Goal: Find specific page/section: Find specific page/section

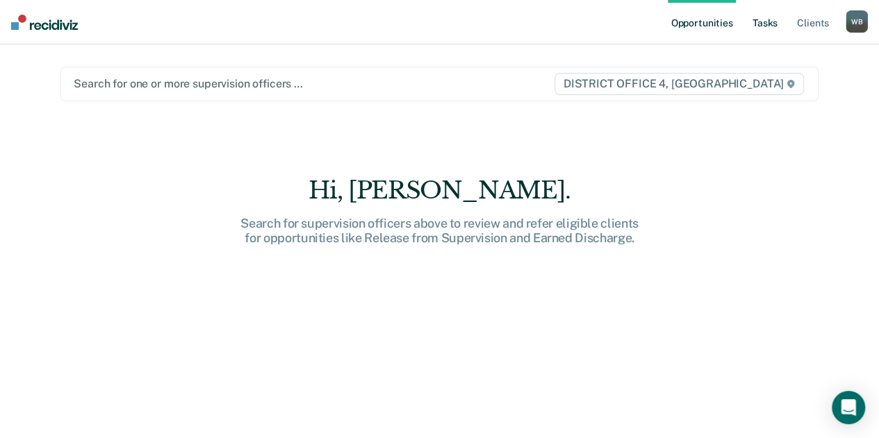
click at [755, 16] on link "Tasks" at bounding box center [764, 22] width 31 height 44
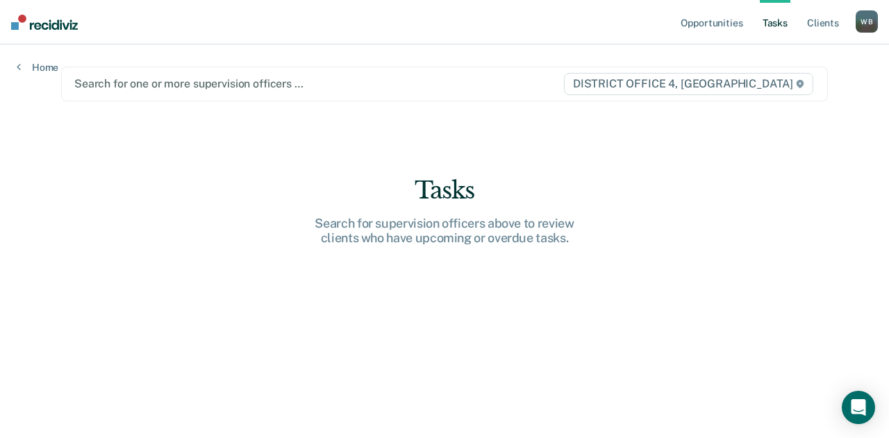
click at [601, 94] on div "DISTRICT OFFICE 4, [GEOGRAPHIC_DATA]" at bounding box center [690, 84] width 252 height 22
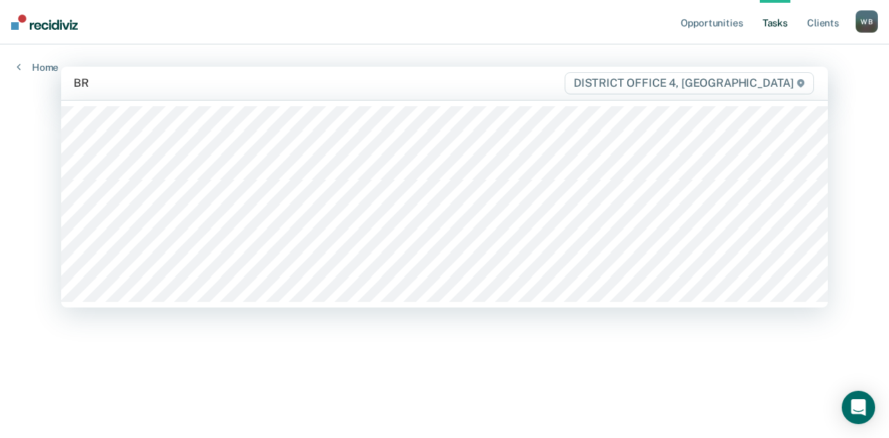
type input "BRE"
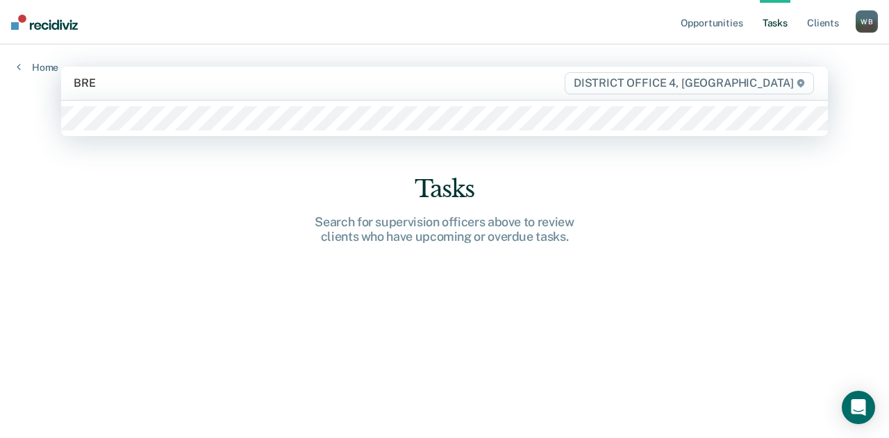
click at [529, 120] on div at bounding box center [444, 118] width 767 height 35
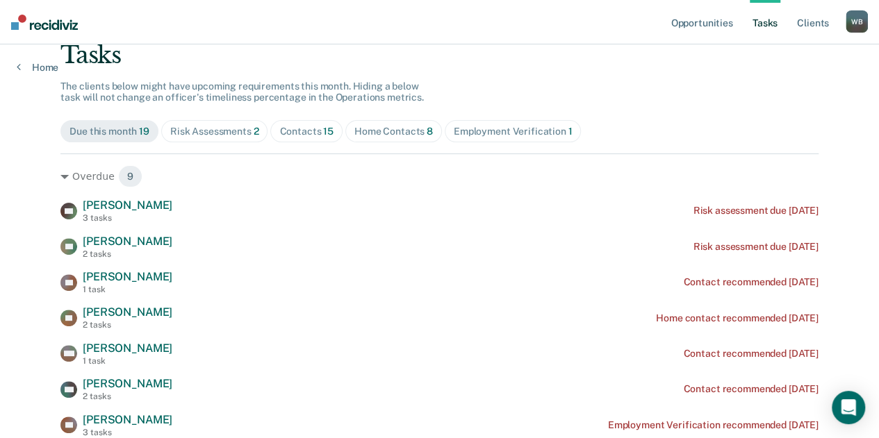
scroll to position [99, 0]
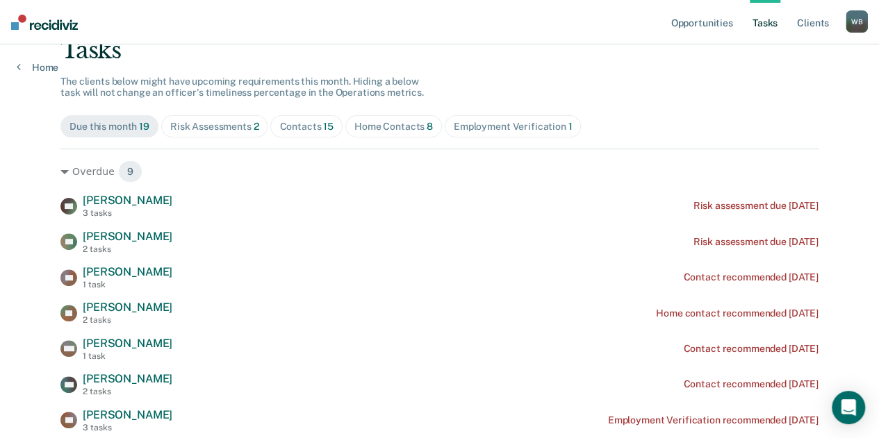
click at [313, 125] on div "Contacts 15" at bounding box center [306, 127] width 54 height 12
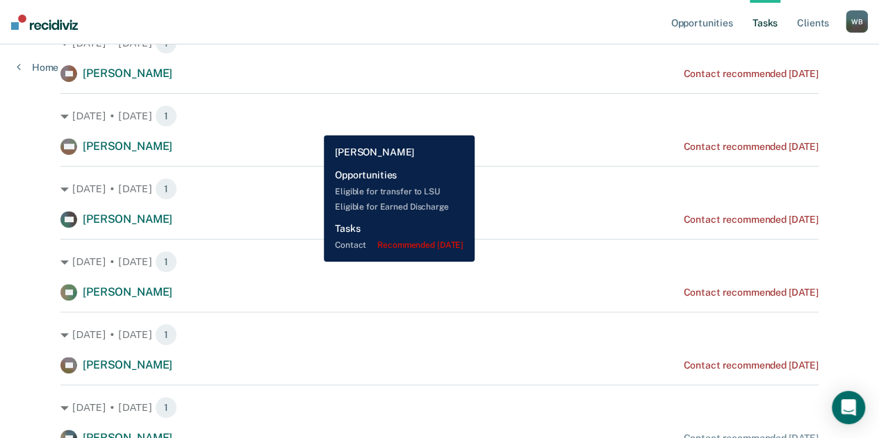
scroll to position [235, 0]
